Goal: Information Seeking & Learning: Understand process/instructions

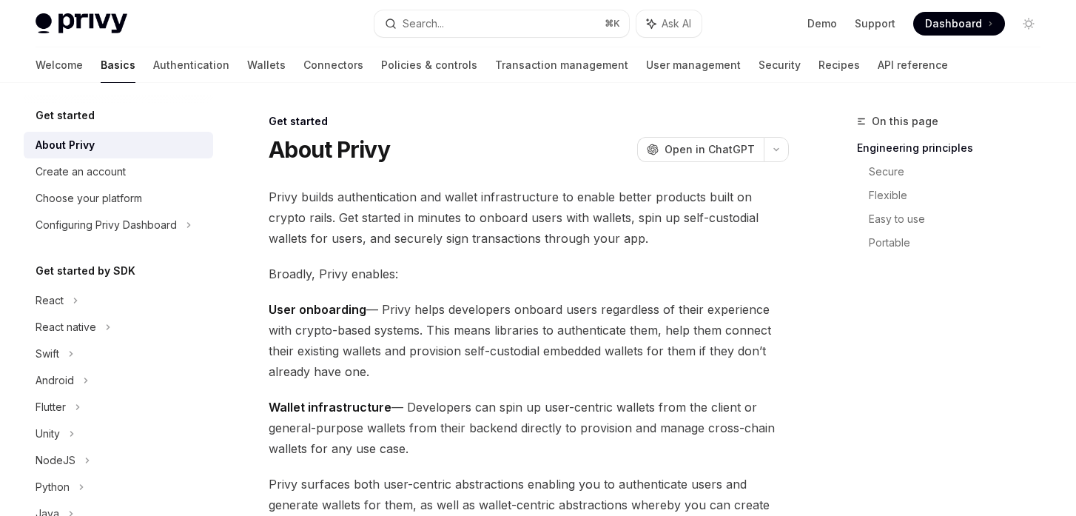
scroll to position [13, 0]
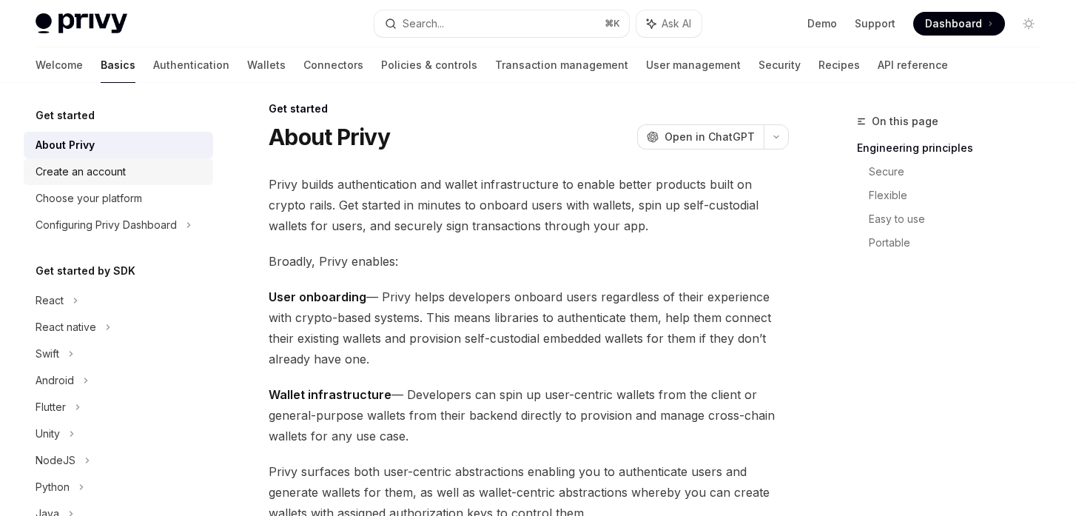
click at [77, 176] on div "Create an account" at bounding box center [81, 172] width 90 height 18
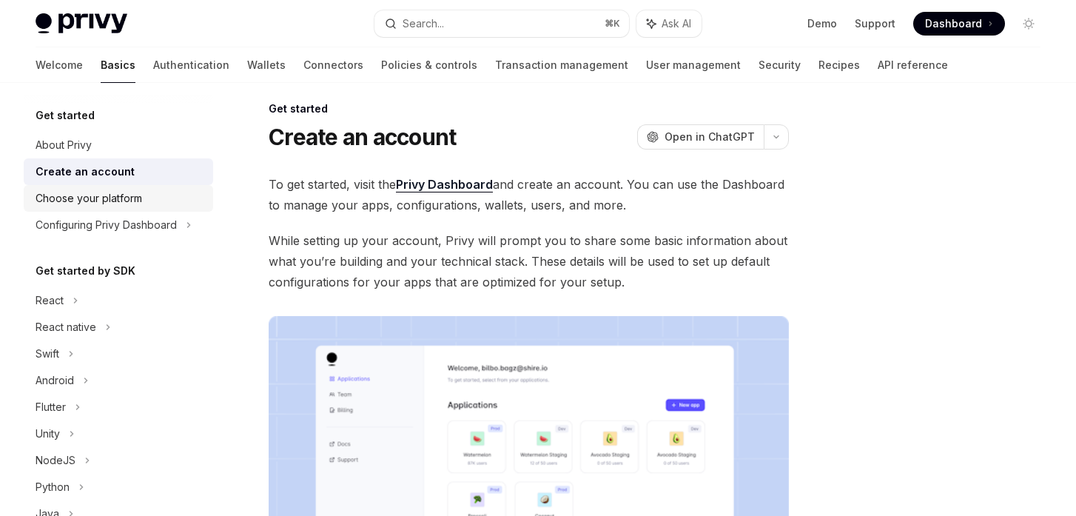
click at [95, 199] on div "Choose your platform" at bounding box center [89, 198] width 107 height 18
type textarea "*"
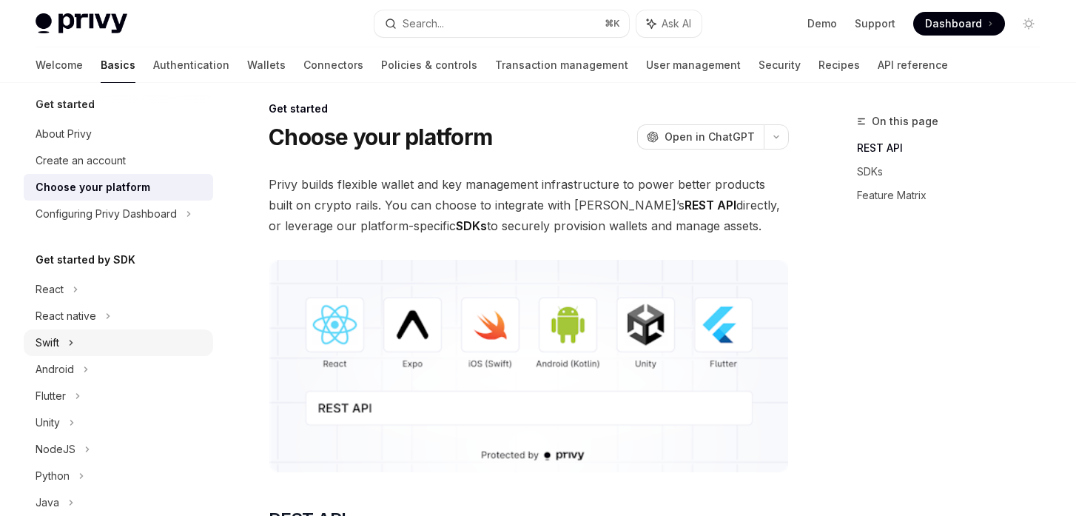
scroll to position [52, 0]
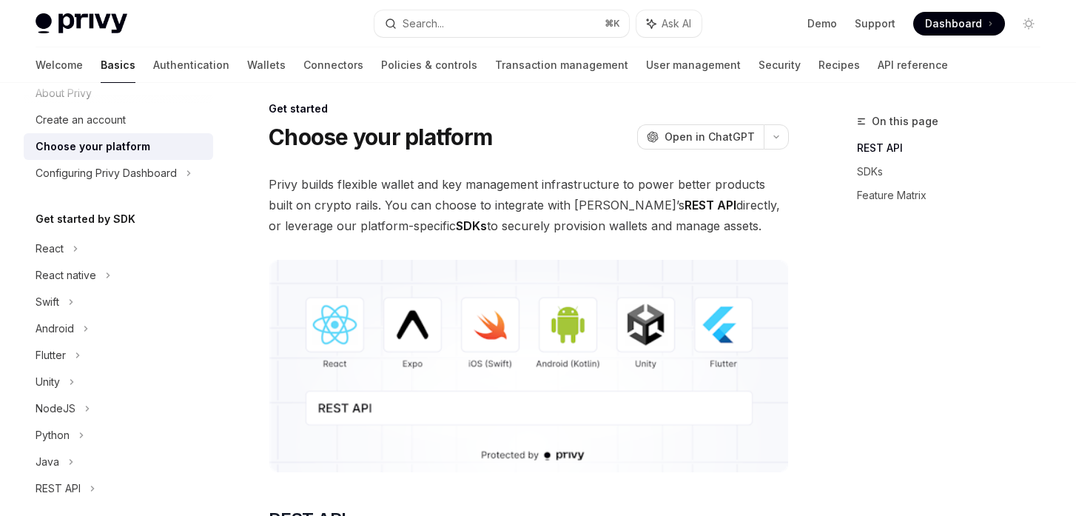
click at [97, 221] on h5 "Get started by SDK" at bounding box center [86, 219] width 100 height 18
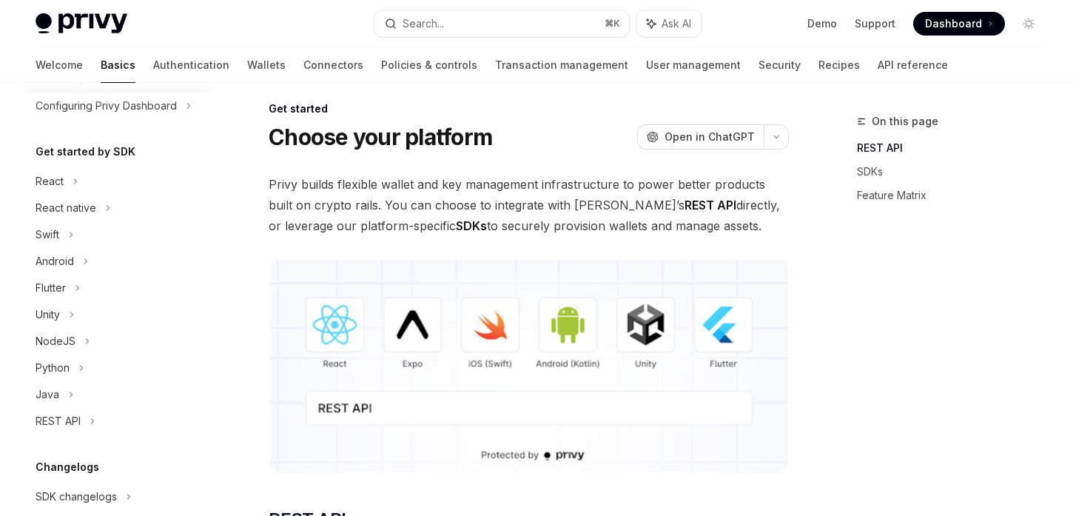
scroll to position [118, 0]
click at [63, 184] on div "React" at bounding box center [50, 183] width 28 height 18
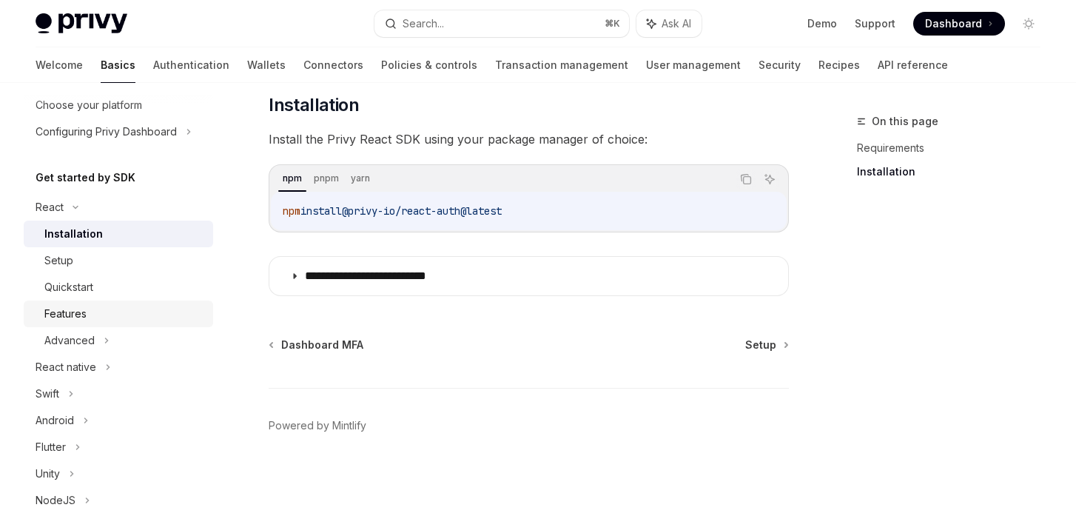
scroll to position [94, 0]
click at [76, 287] on div "Quickstart" at bounding box center [68, 286] width 49 height 18
type textarea "*"
